Goal: Information Seeking & Learning: Learn about a topic

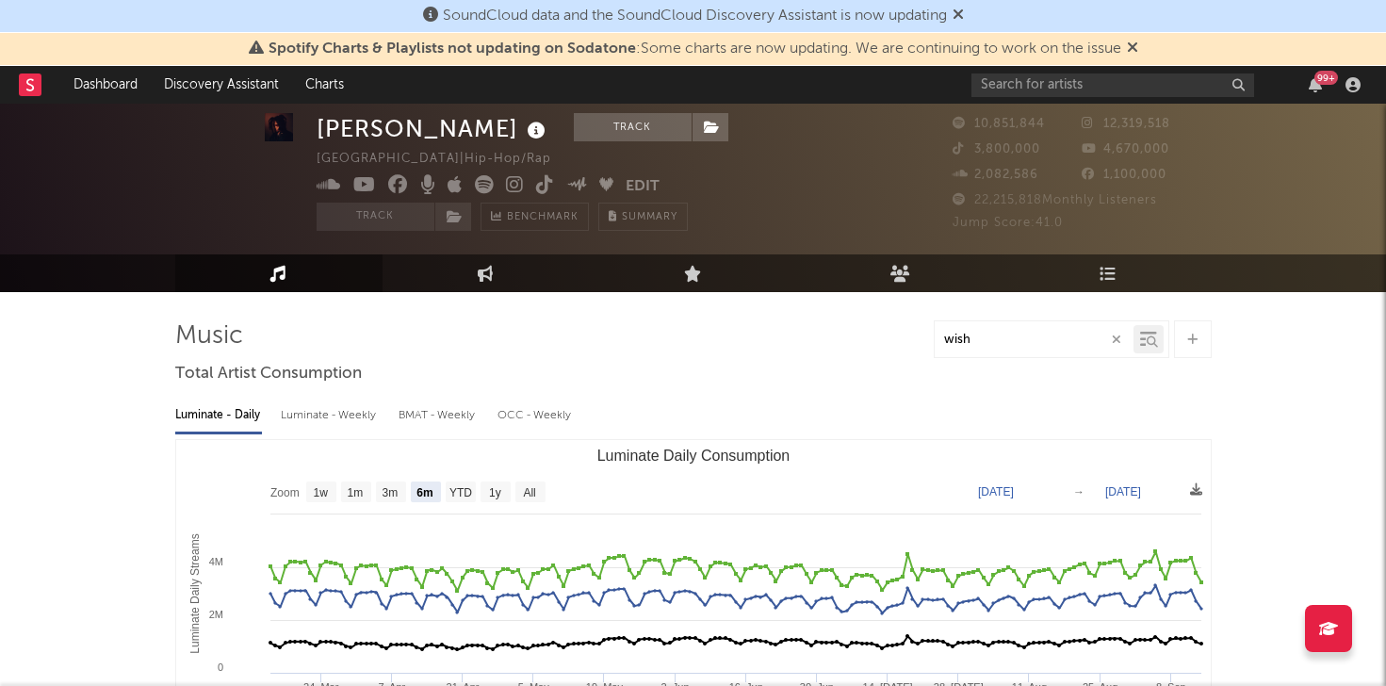
select select "6m"
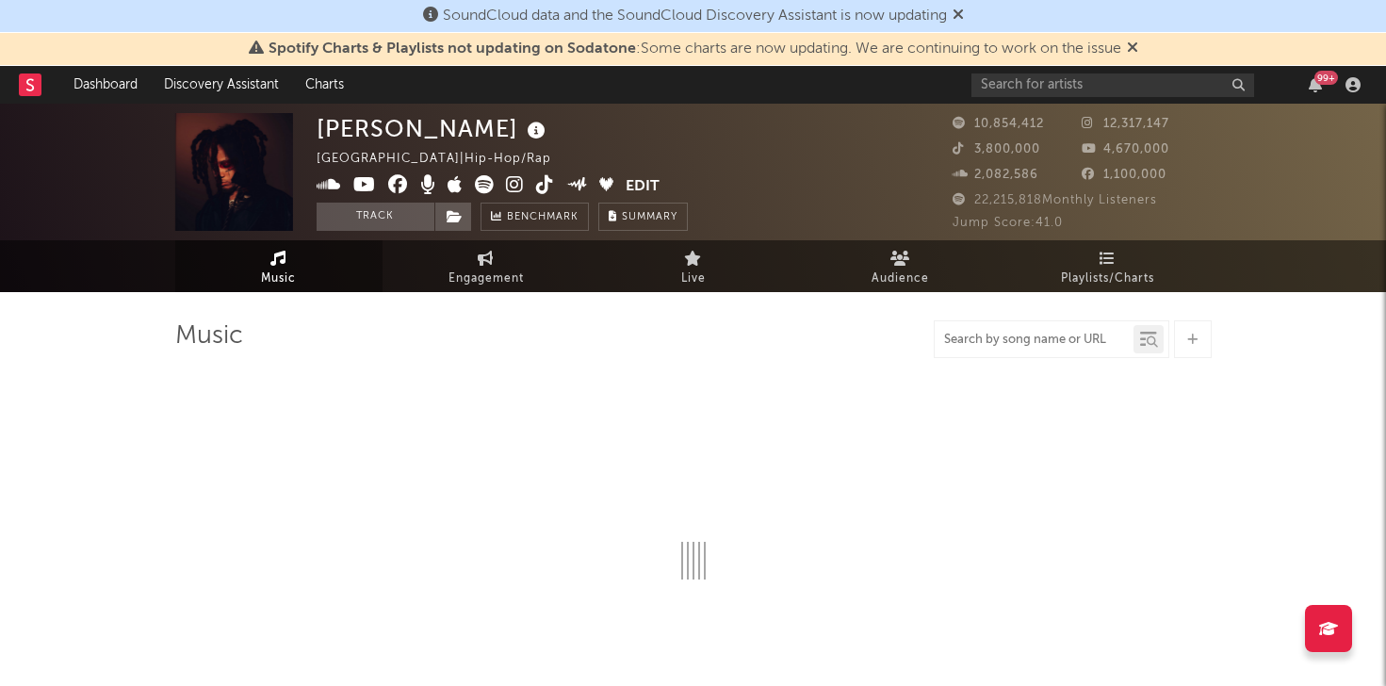
click at [1023, 345] on input "text" at bounding box center [1034, 340] width 199 height 15
type input "wizx"
select select "6m"
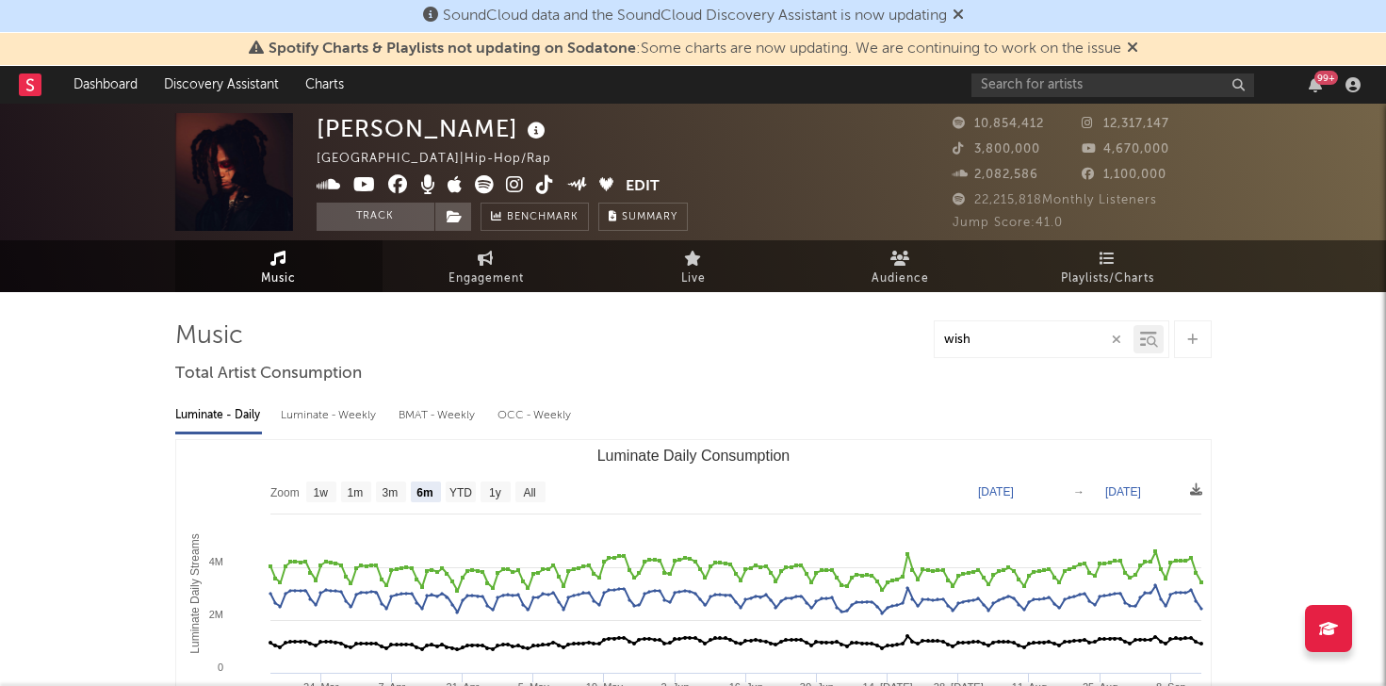
click at [1023, 341] on input "wish" at bounding box center [1034, 340] width 199 height 15
type input "wish"
click at [738, 320] on div "wish" at bounding box center [693, 339] width 1037 height 38
click at [1006, 334] on input "wish" at bounding box center [1034, 340] width 199 height 15
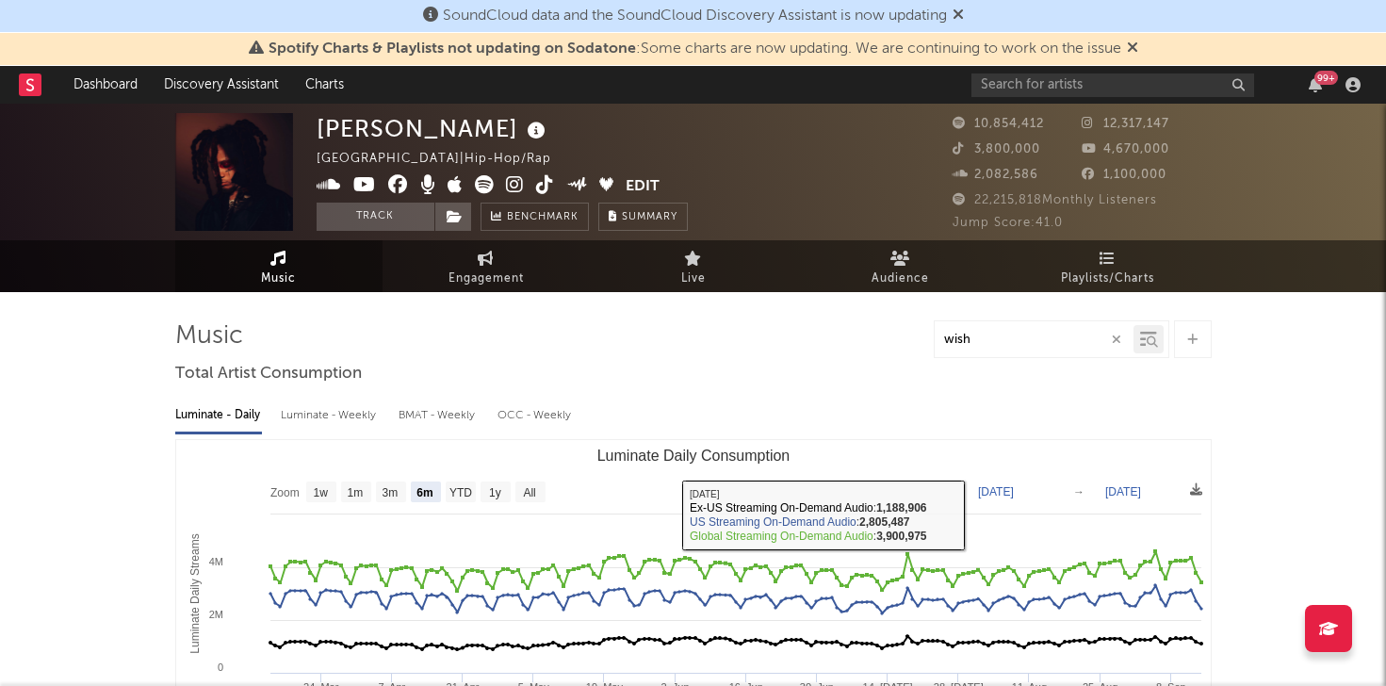
click at [1005, 336] on input "wish" at bounding box center [1034, 340] width 199 height 15
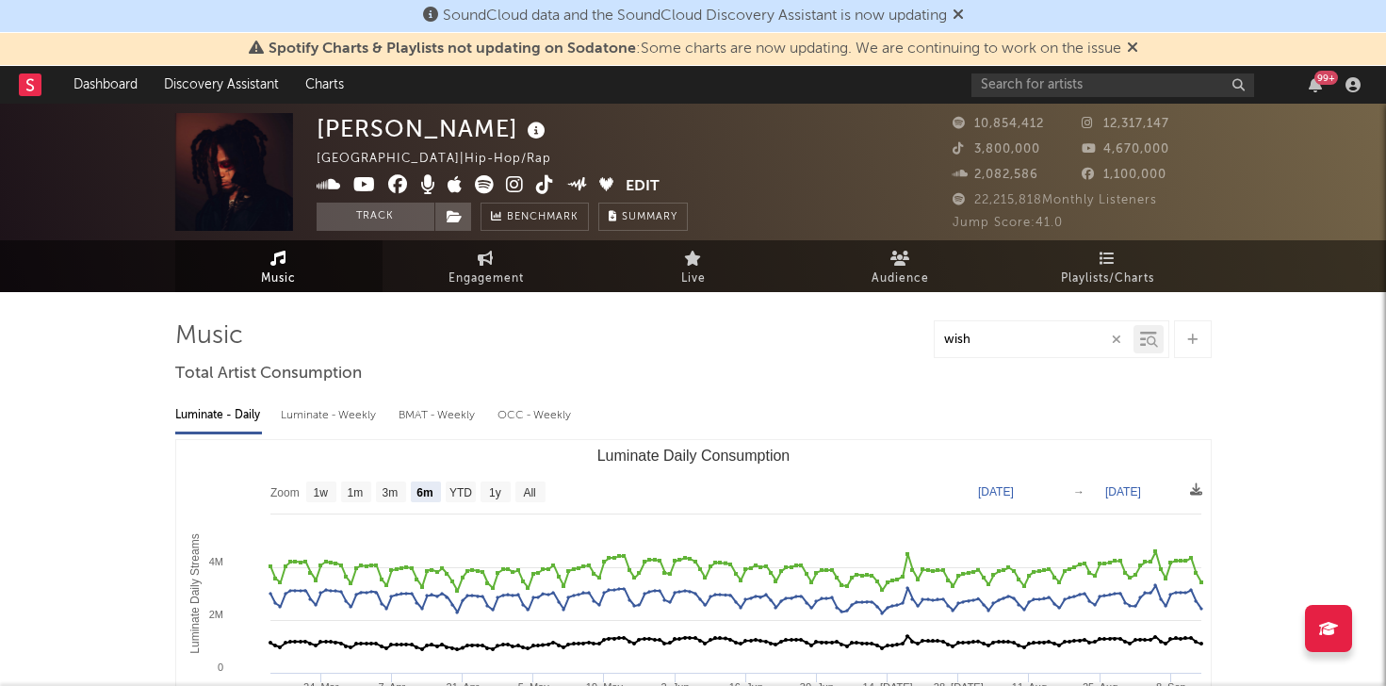
click at [1005, 336] on input "wish" at bounding box center [1034, 340] width 199 height 15
